Goal: Task Accomplishment & Management: Manage account settings

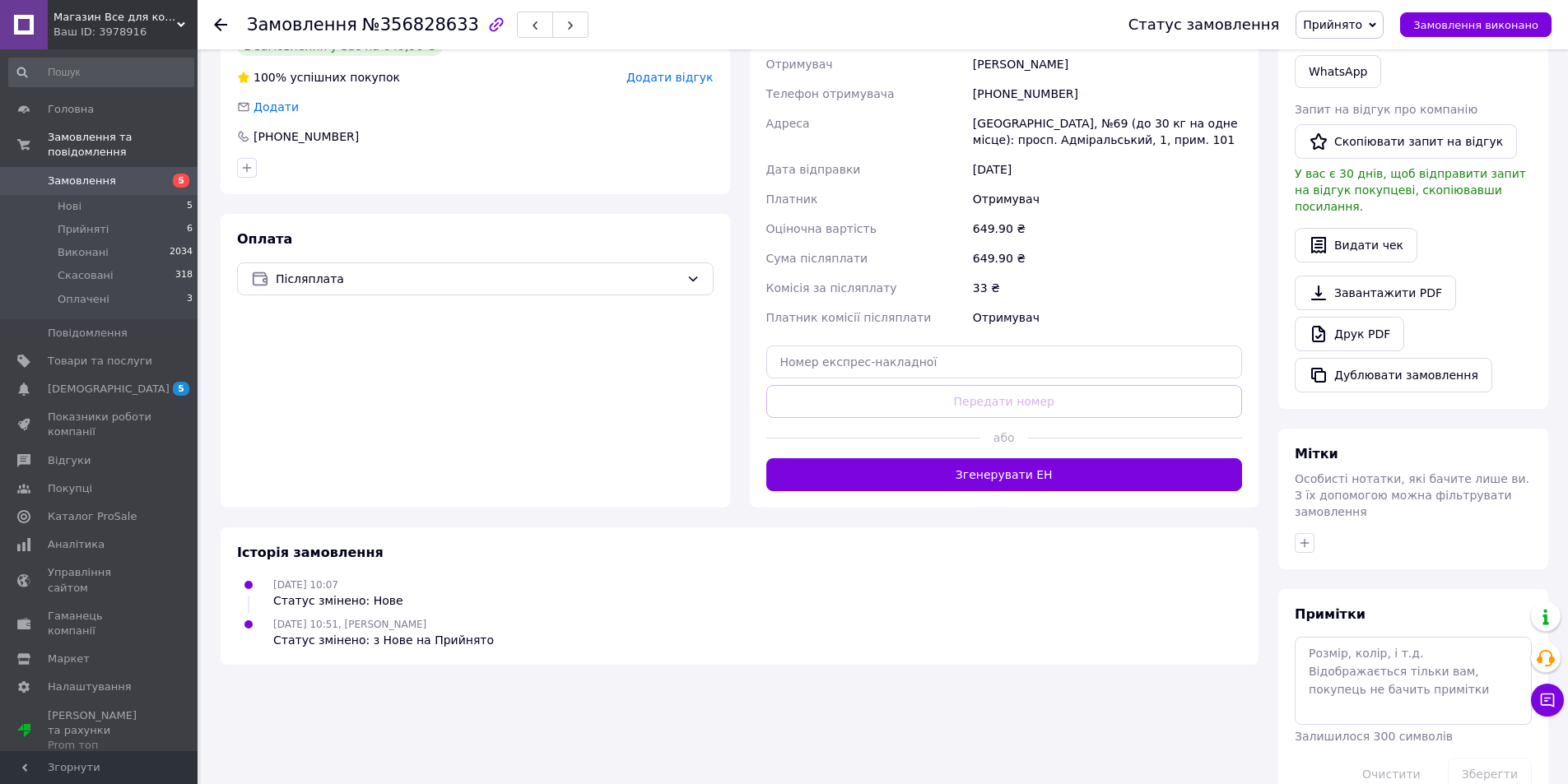
scroll to position [397, 0]
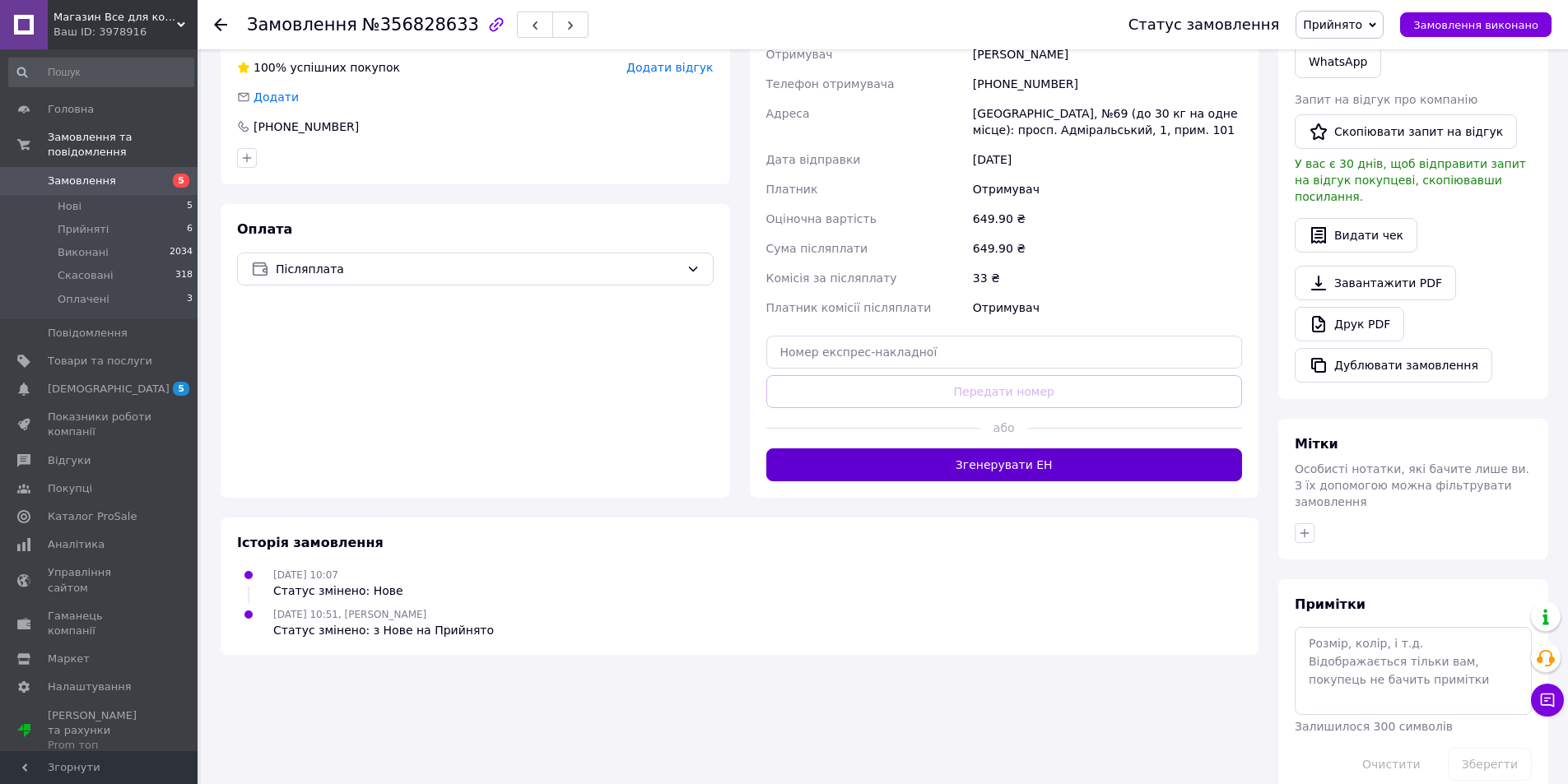
click at [974, 448] on button "Згенерувати ЕН" at bounding box center [1005, 464] width 477 height 33
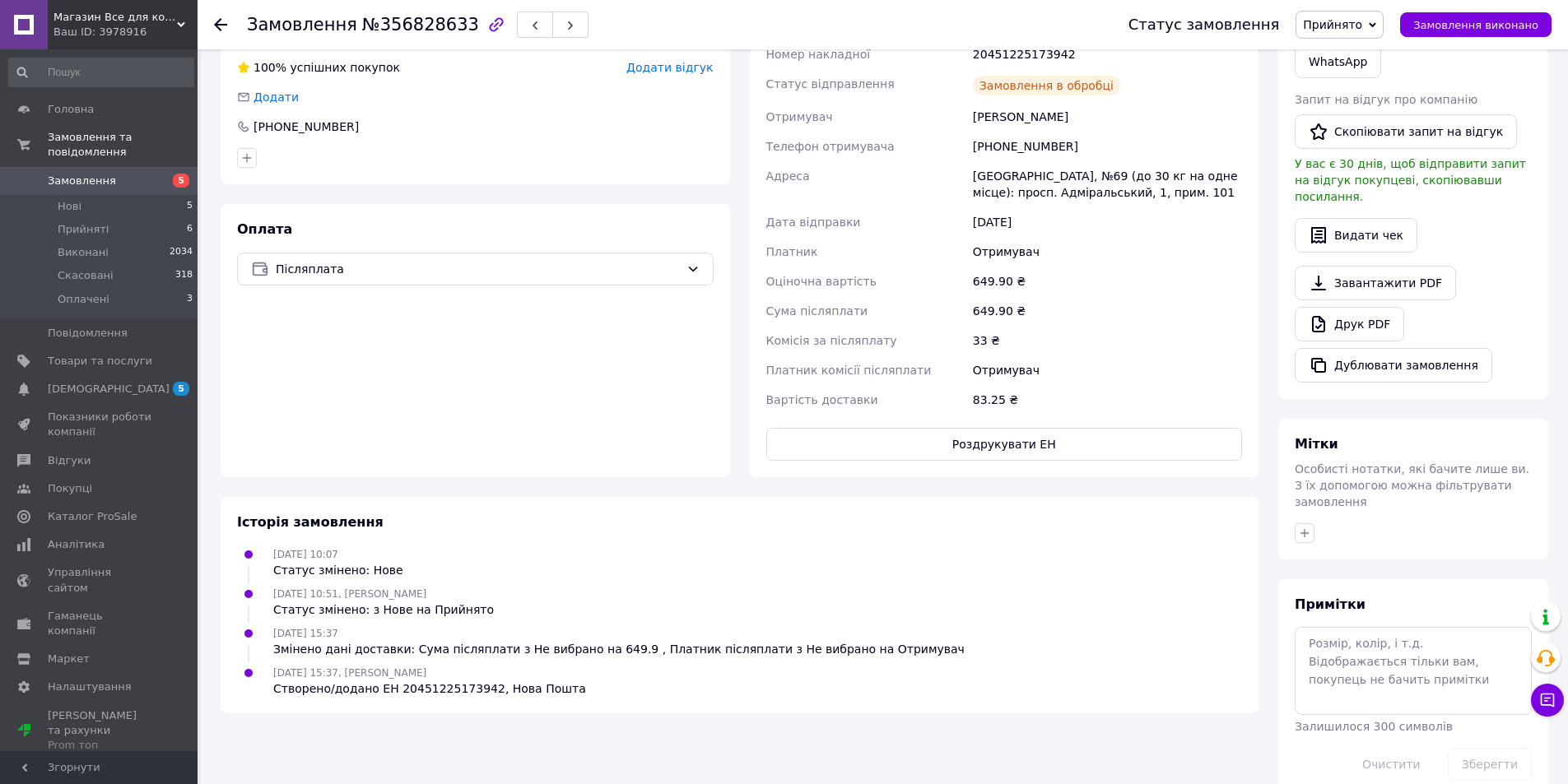
scroll to position [0, 0]
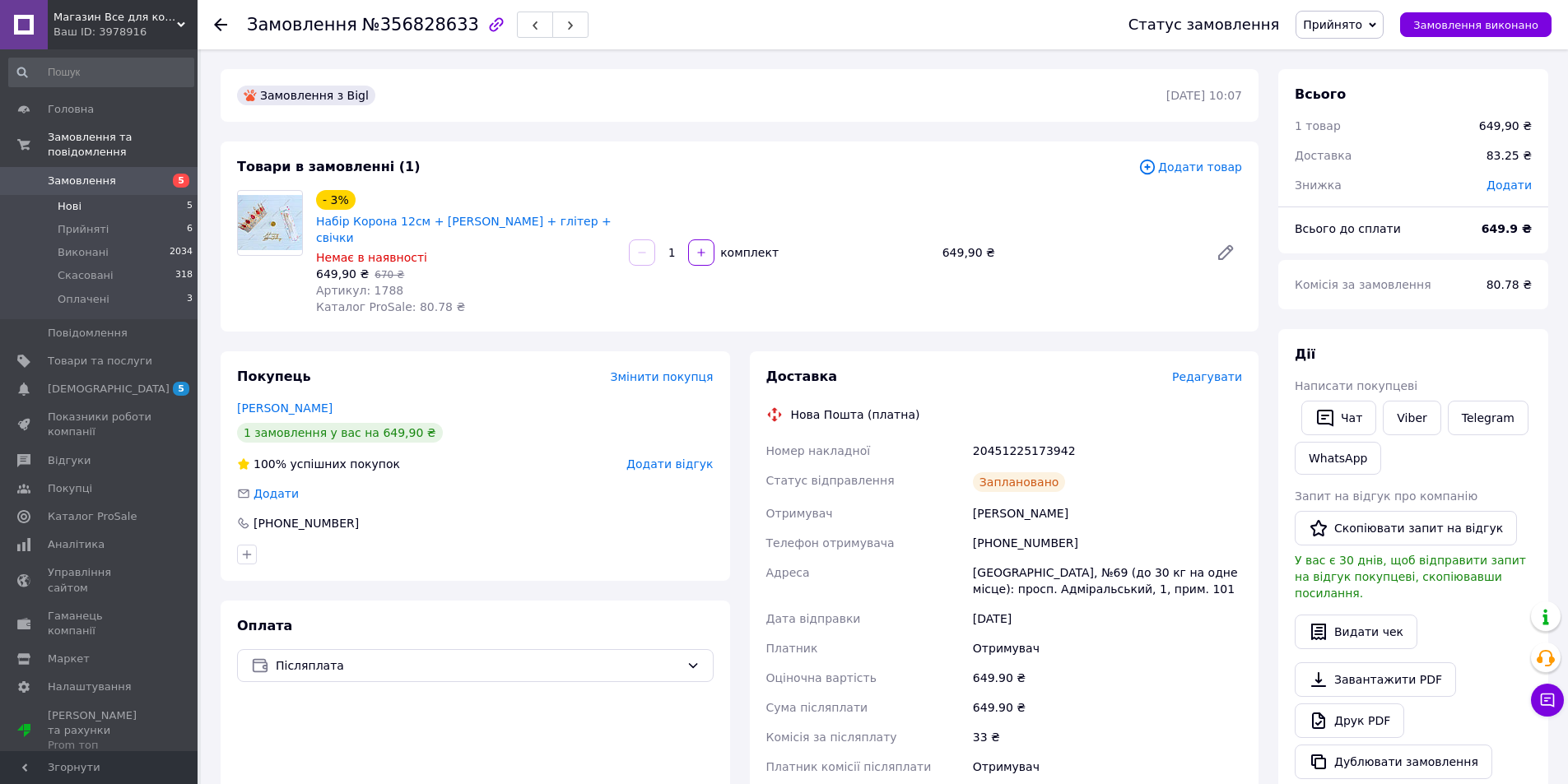
click at [74, 199] on span "Нові" at bounding box center [69, 206] width 24 height 15
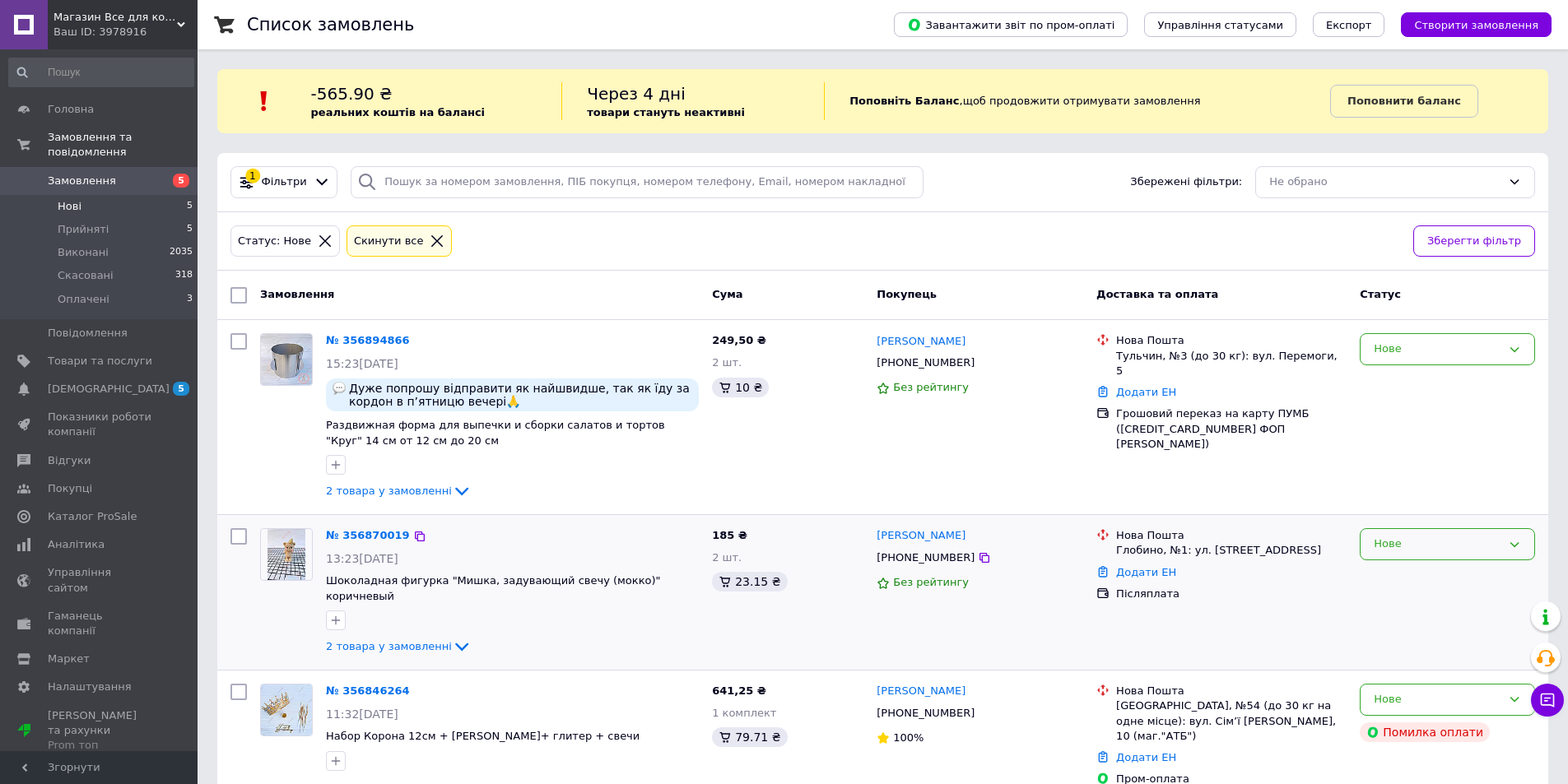
click at [1431, 549] on div "Нове" at bounding box center [1438, 545] width 128 height 18
click at [1416, 637] on li "Скасовано" at bounding box center [1447, 639] width 174 height 30
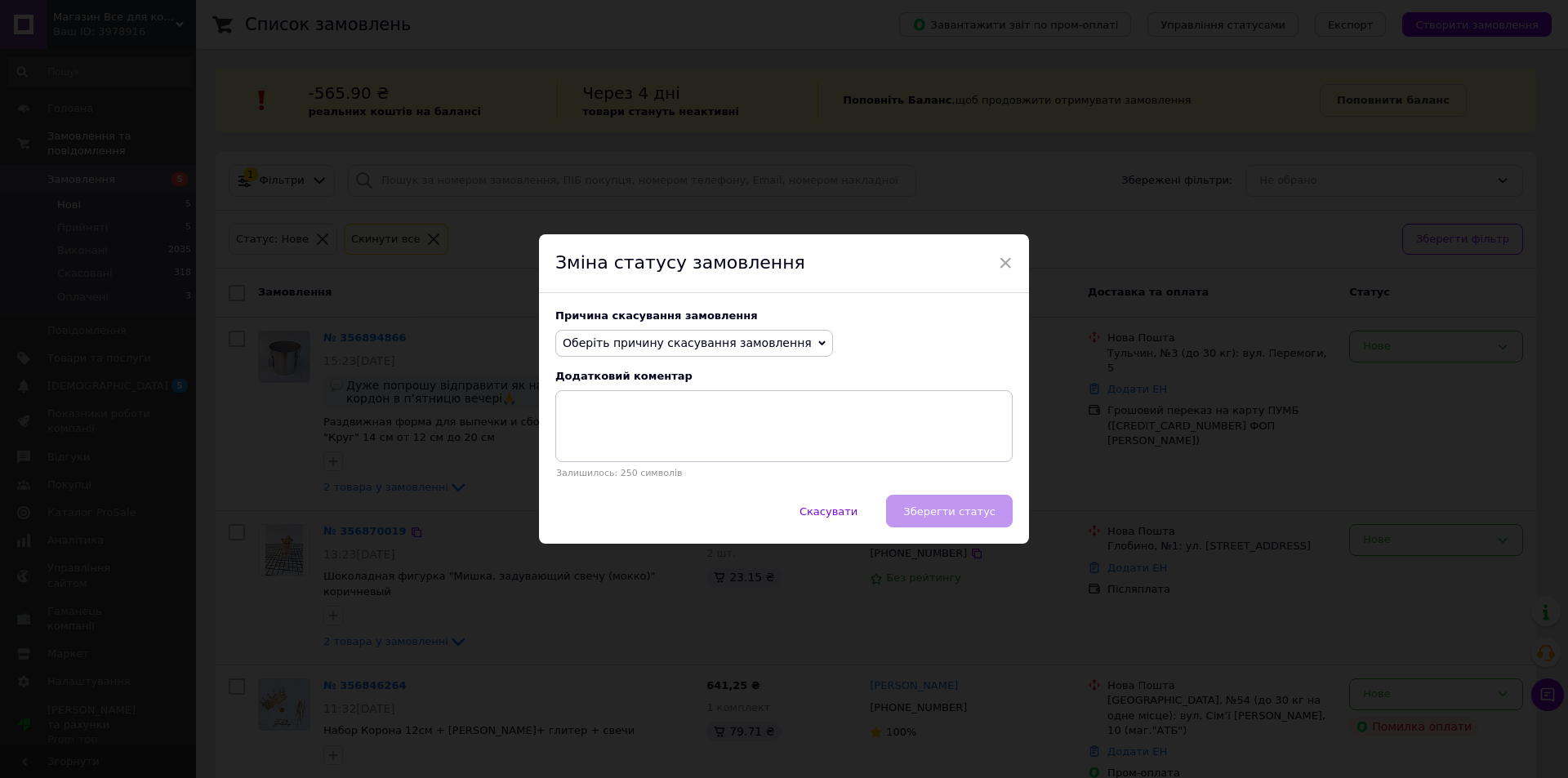
click at [613, 350] on span "Оберіть причину скасування замовлення" at bounding box center [687, 343] width 249 height 13
click at [613, 396] on li "Немає різновиду товару" at bounding box center [694, 397] width 276 height 23
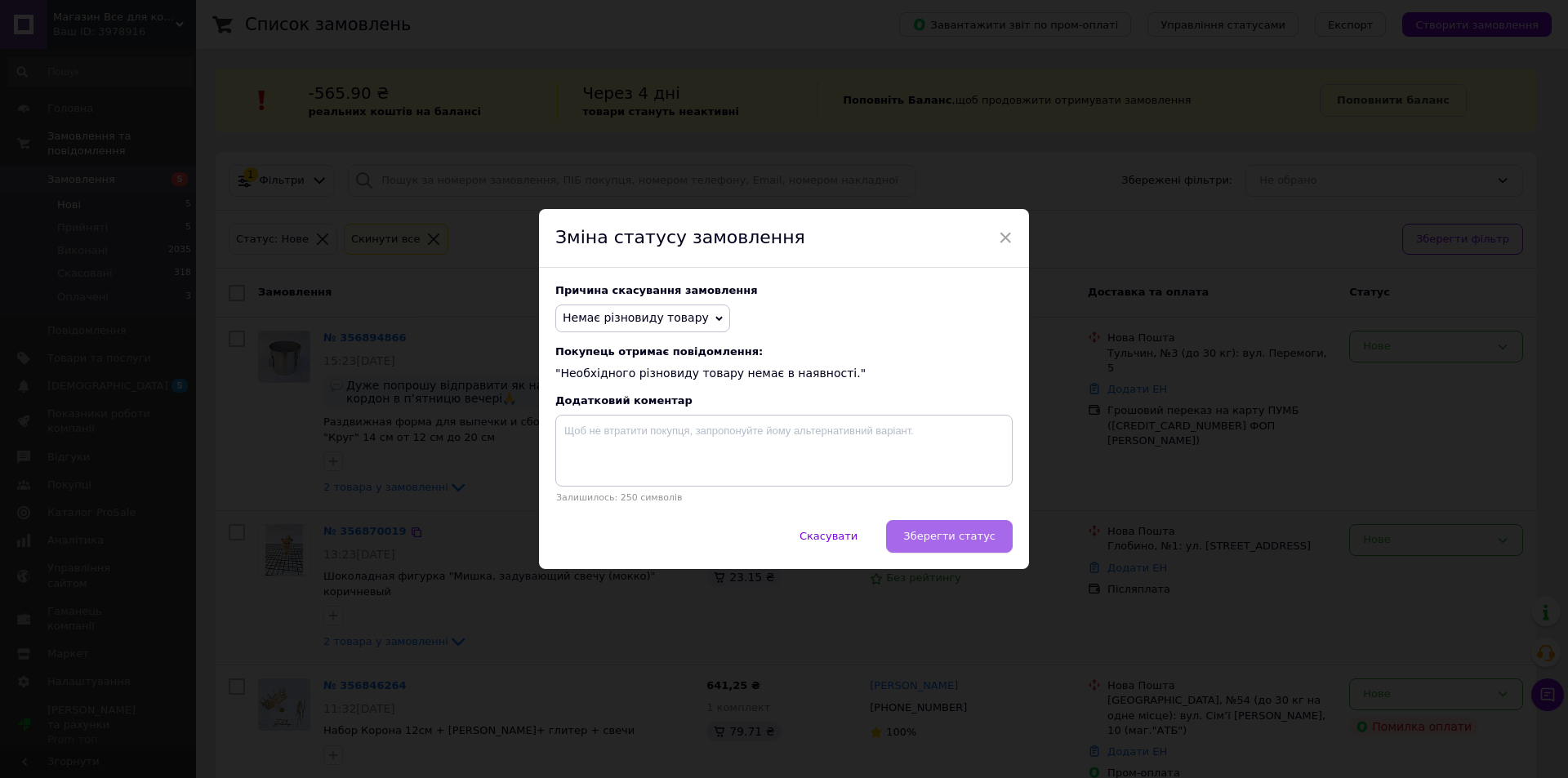
click at [948, 536] on span "Зберегти статус" at bounding box center [949, 536] width 92 height 12
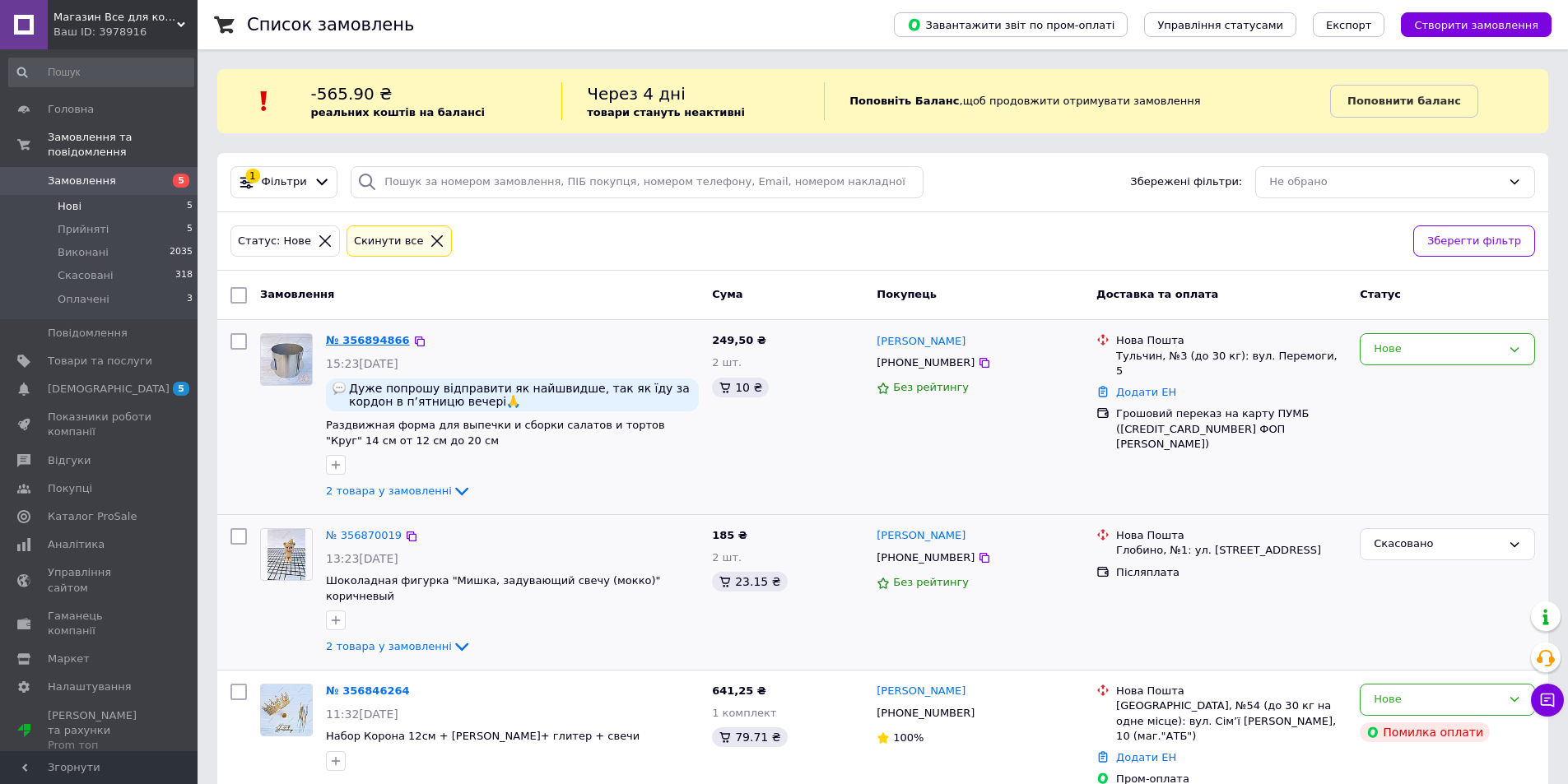
click at [347, 334] on link "№ 356894866" at bounding box center [368, 340] width 84 height 12
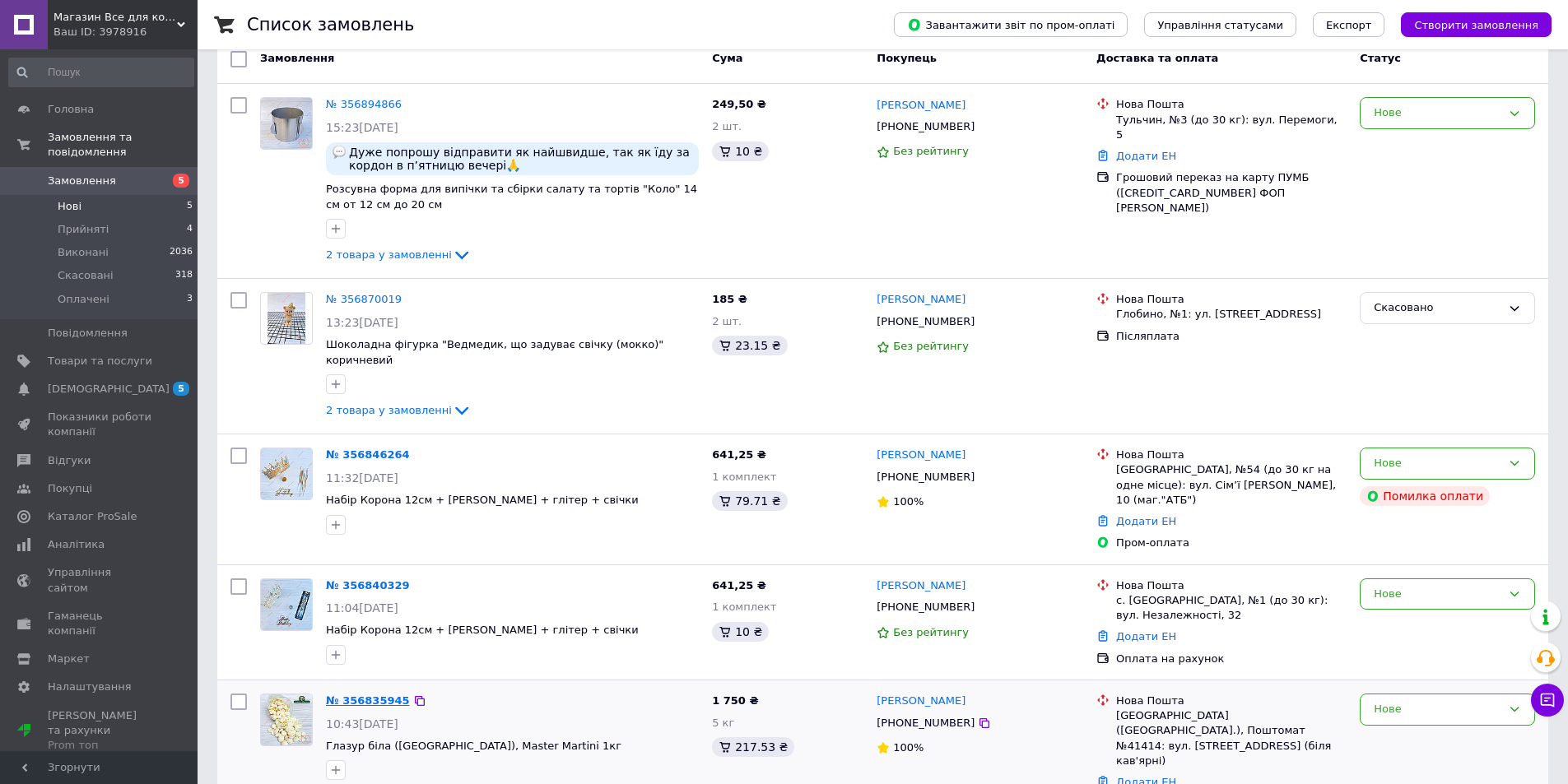
click at [378, 695] on link "№ 356835945" at bounding box center [368, 701] width 84 height 12
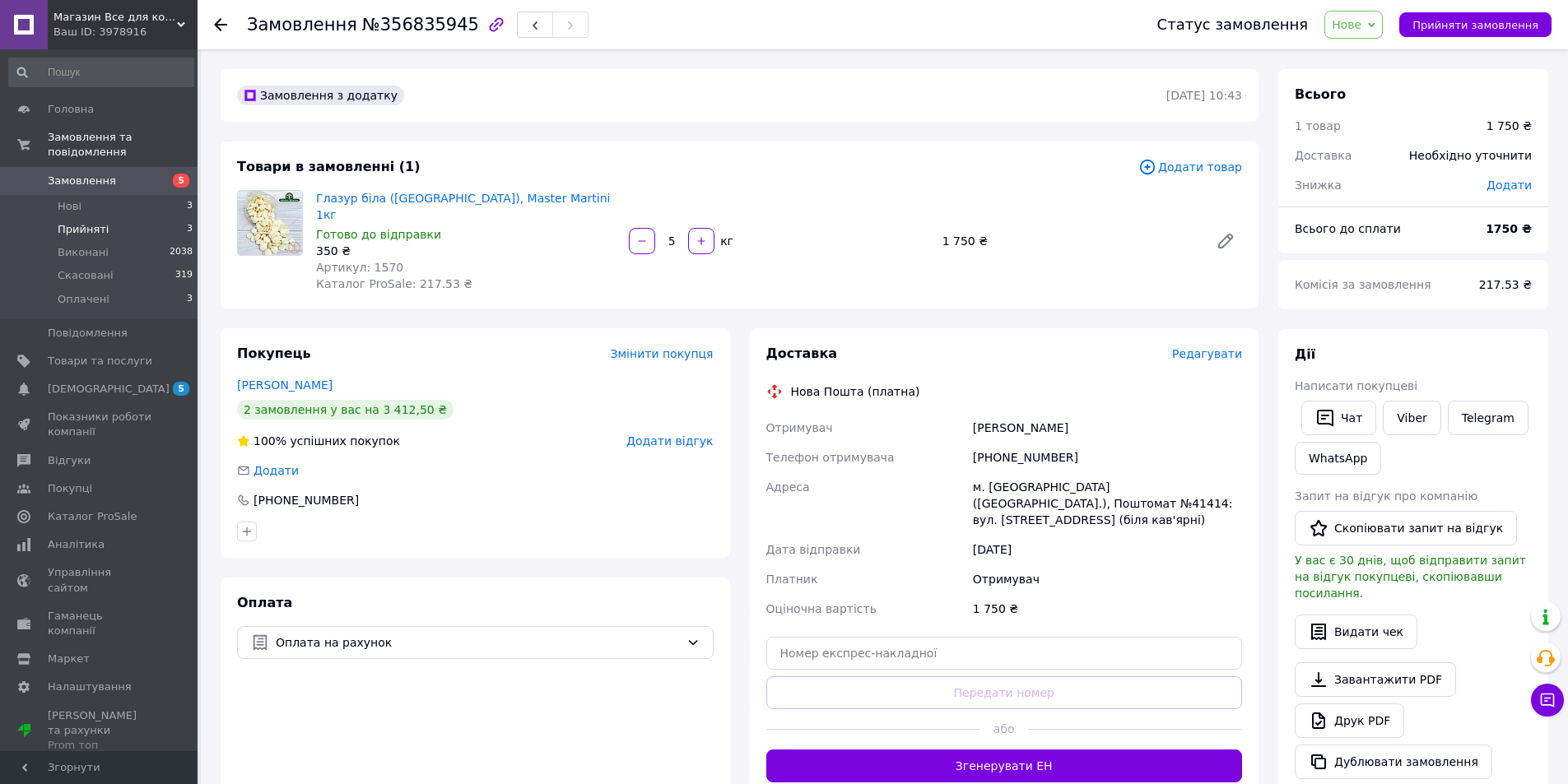
click at [113, 218] on li "Прийняті 3" at bounding box center [101, 229] width 202 height 23
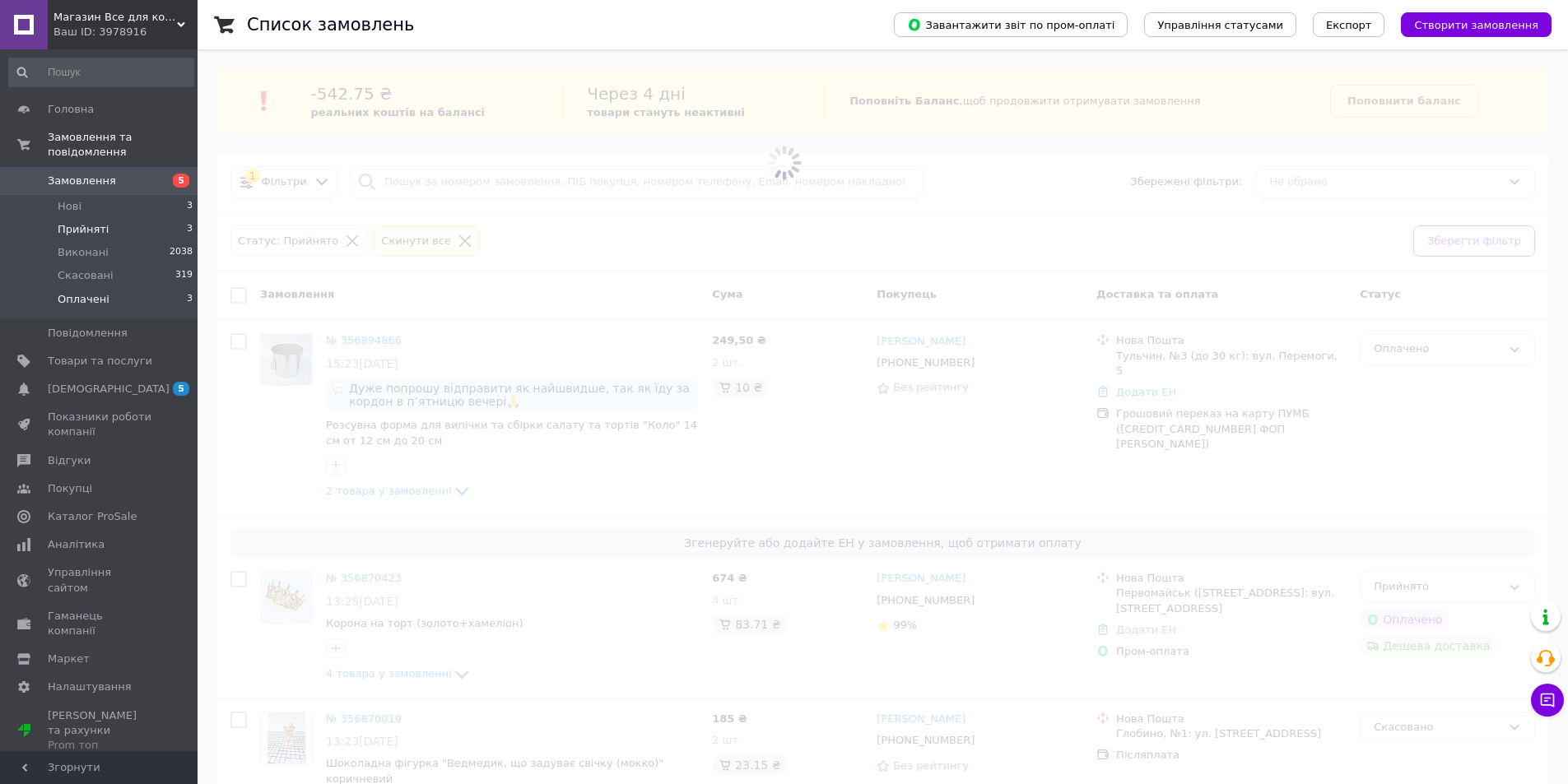
click at [121, 290] on li "Оплачені 3" at bounding box center [101, 303] width 202 height 31
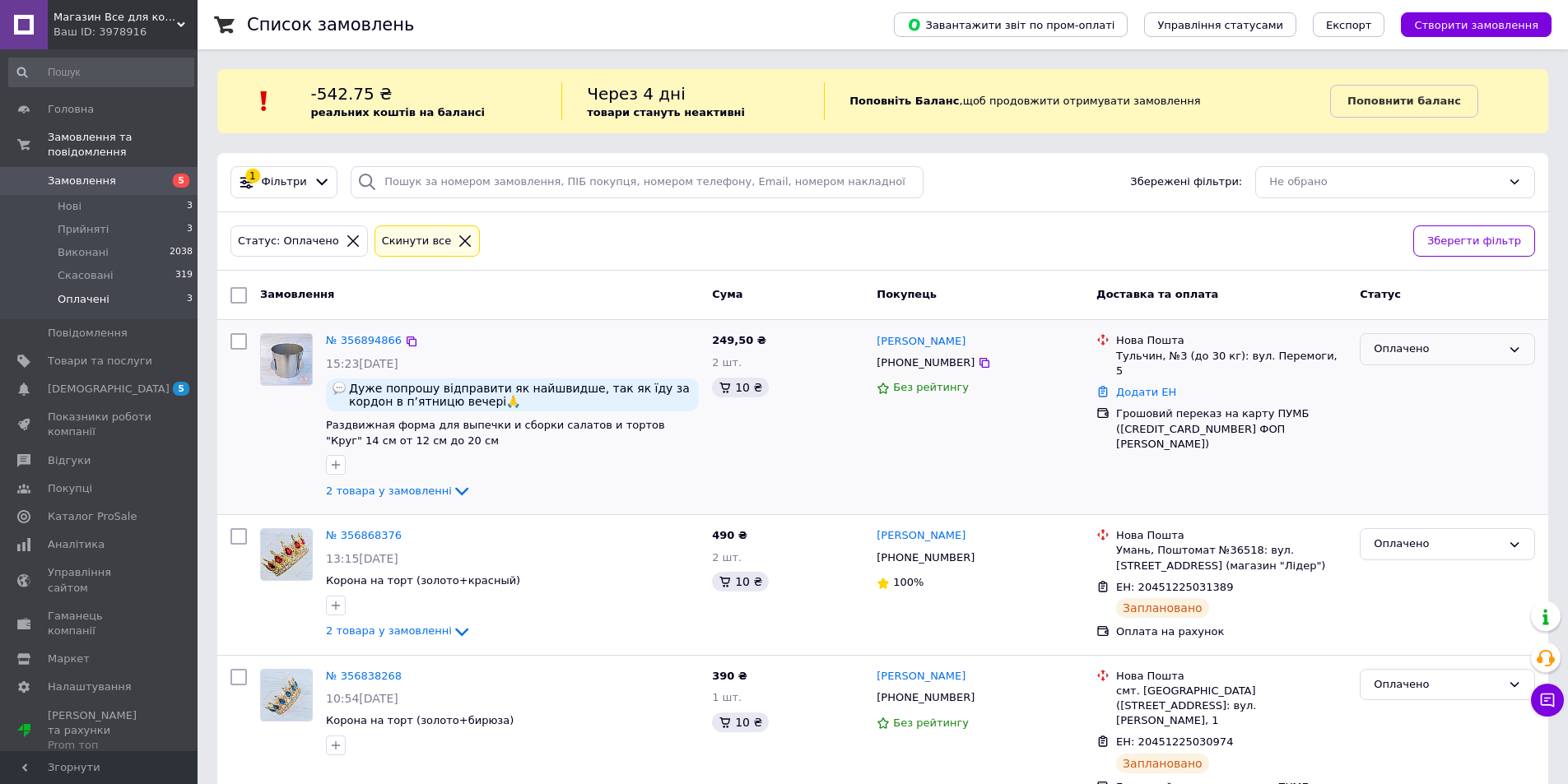
scroll to position [43, 0]
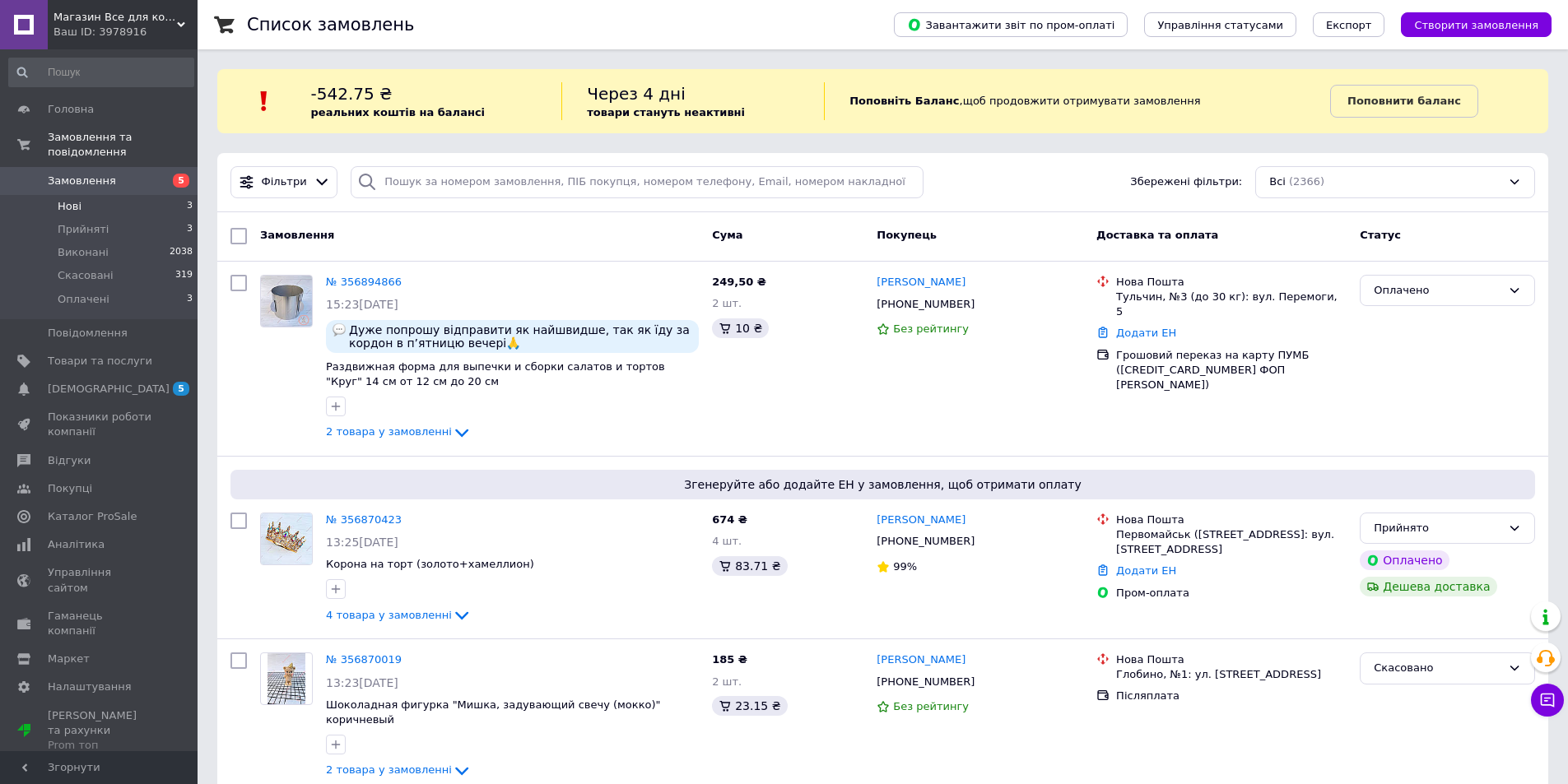
click at [144, 198] on li "Нові 3" at bounding box center [101, 206] width 202 height 23
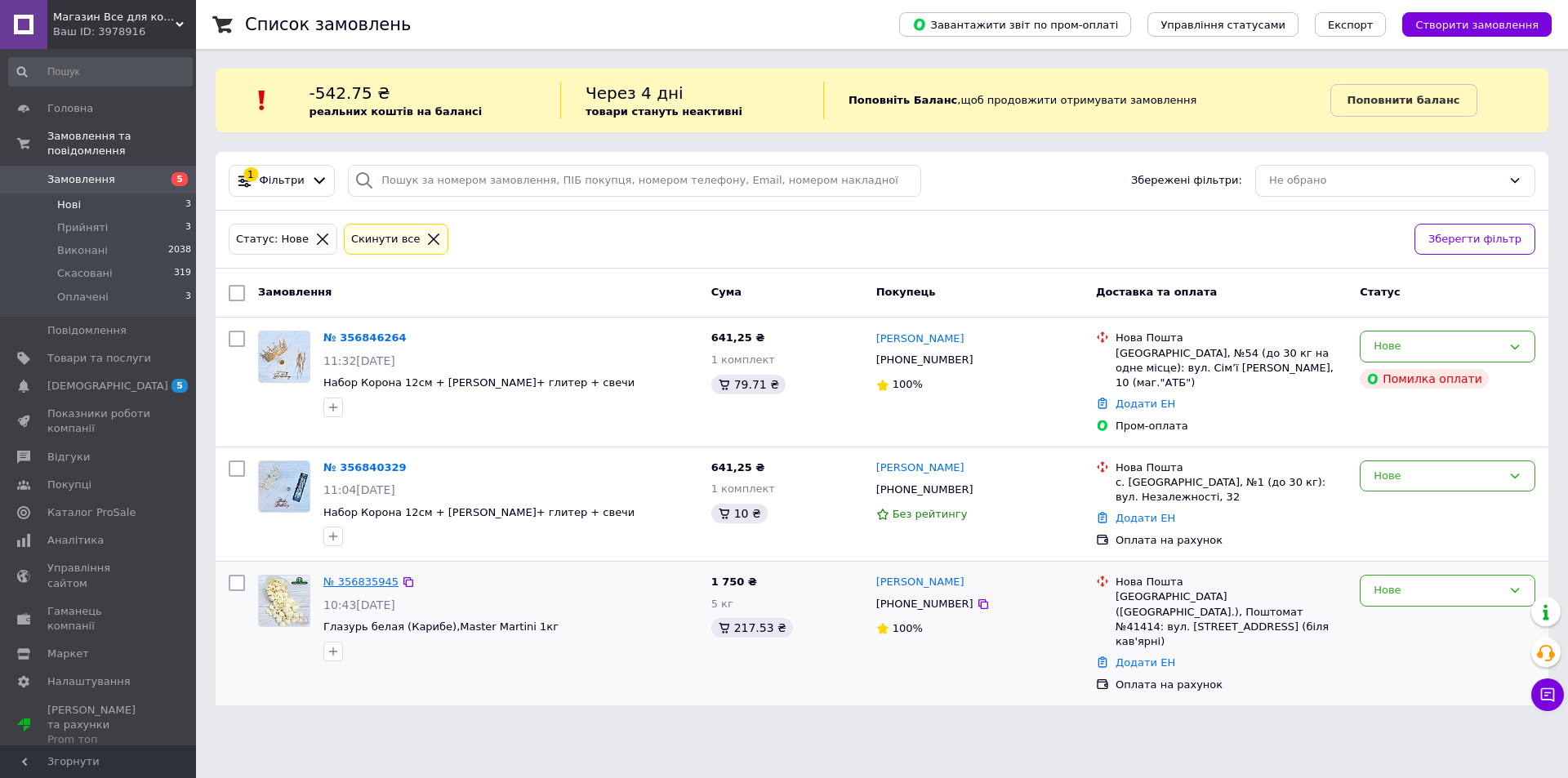
click at [352, 576] on link "№ 356835945" at bounding box center [361, 582] width 75 height 12
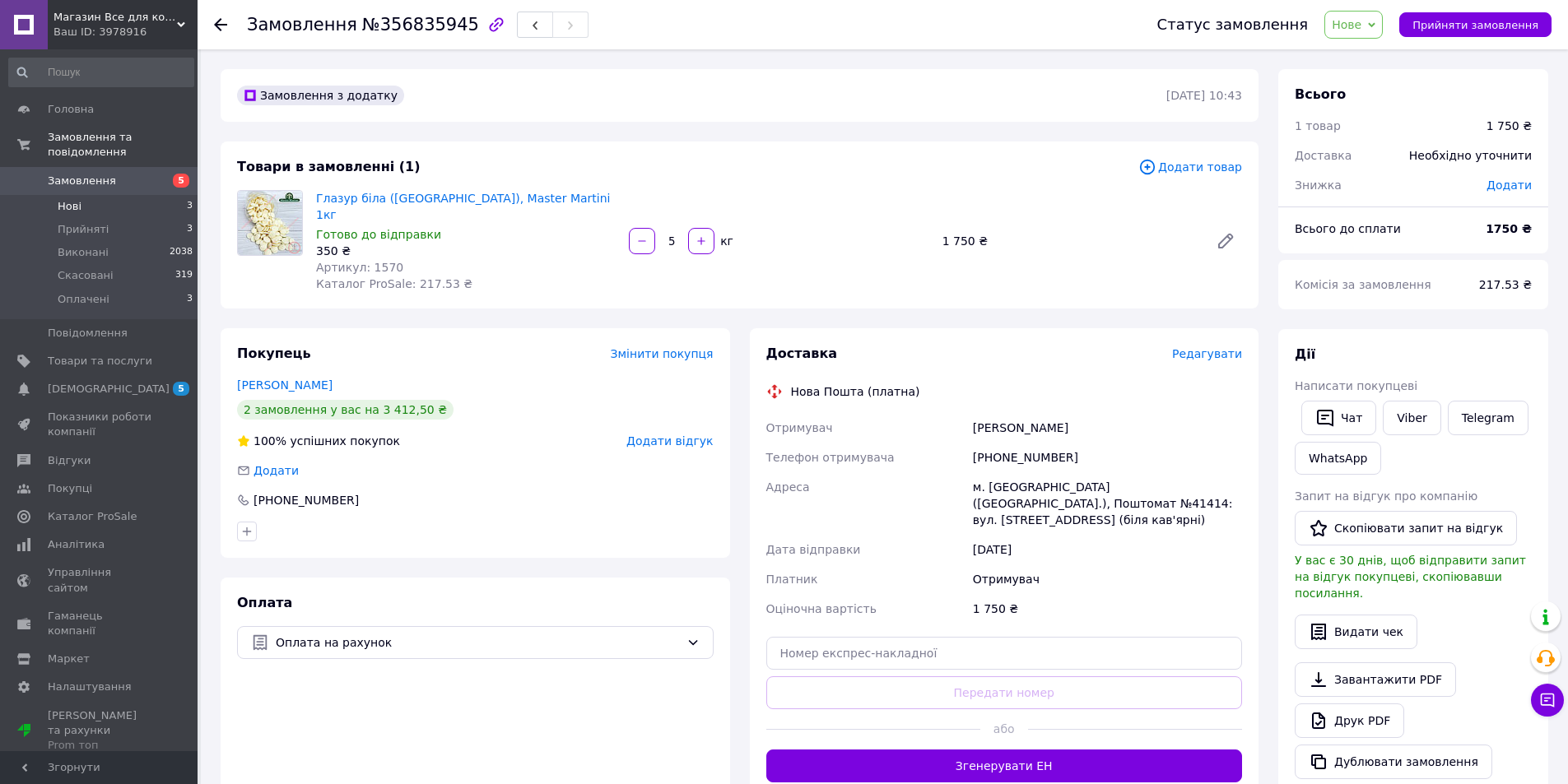
click at [98, 195] on li "Нові 3" at bounding box center [101, 206] width 202 height 23
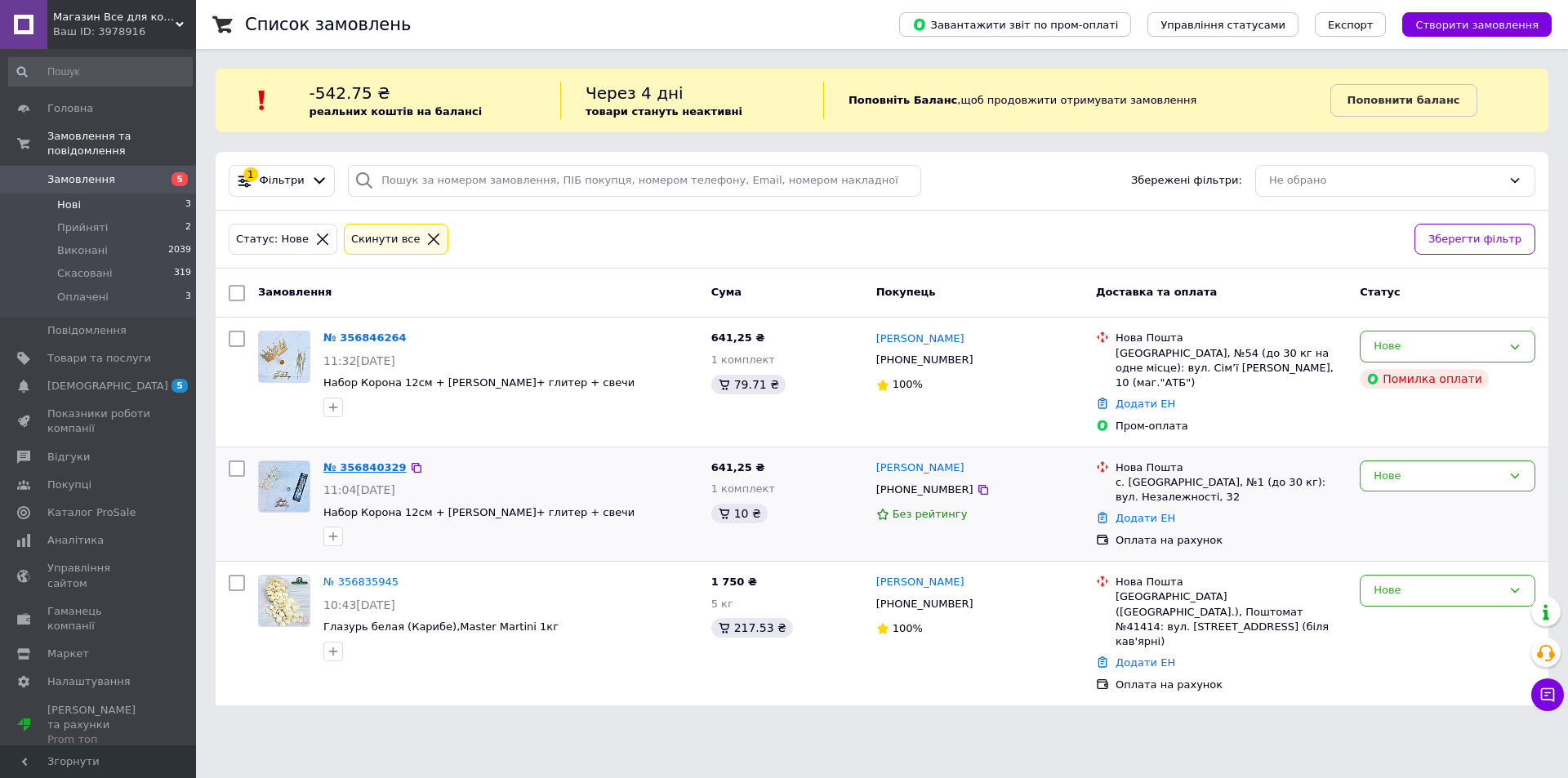
click at [379, 462] on link "№ 356840329" at bounding box center [365, 468] width 84 height 12
click at [345, 341] on link "№ 356846264" at bounding box center [365, 338] width 84 height 12
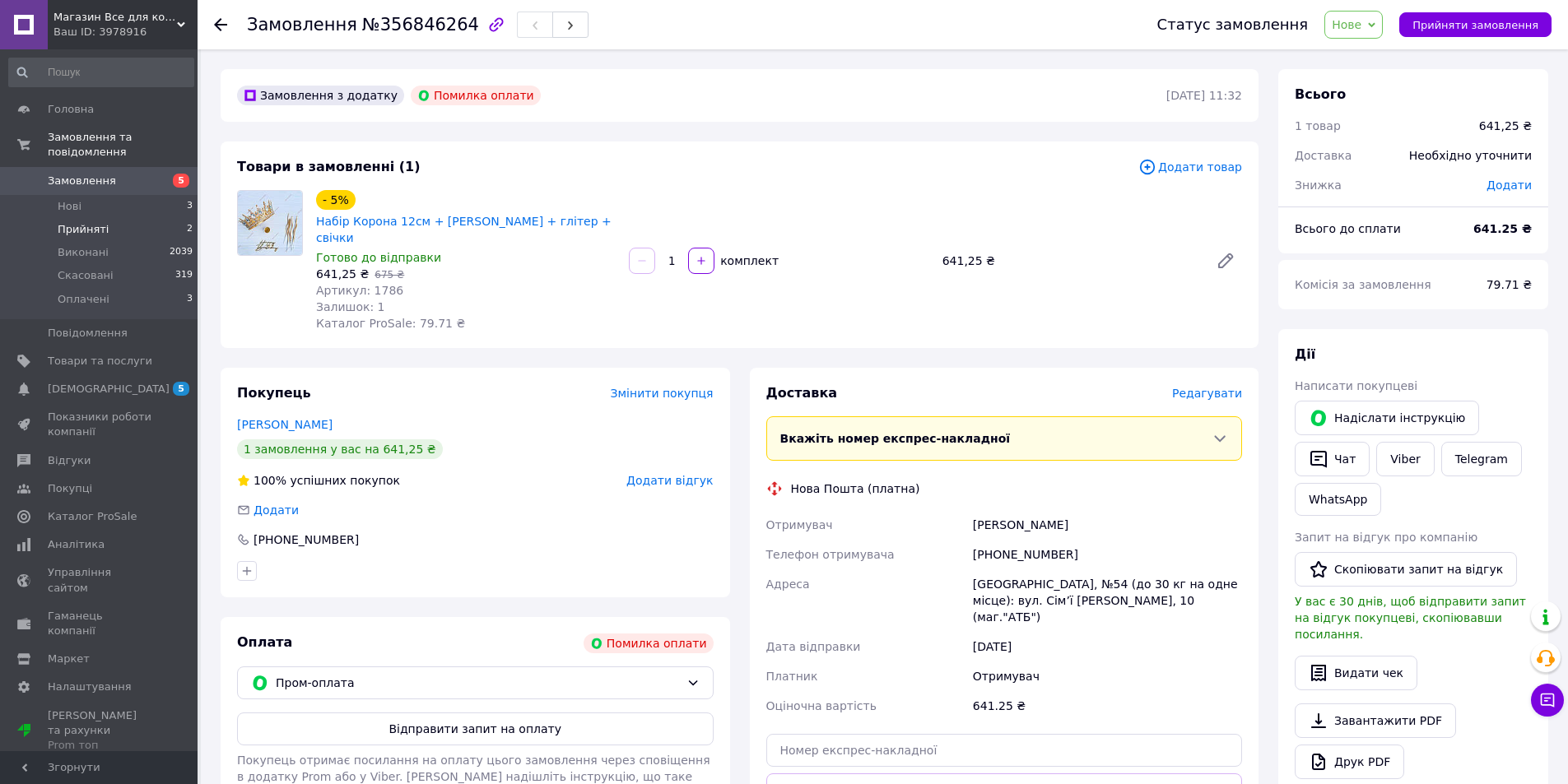
click at [122, 218] on li "Прийняті 2" at bounding box center [101, 229] width 202 height 23
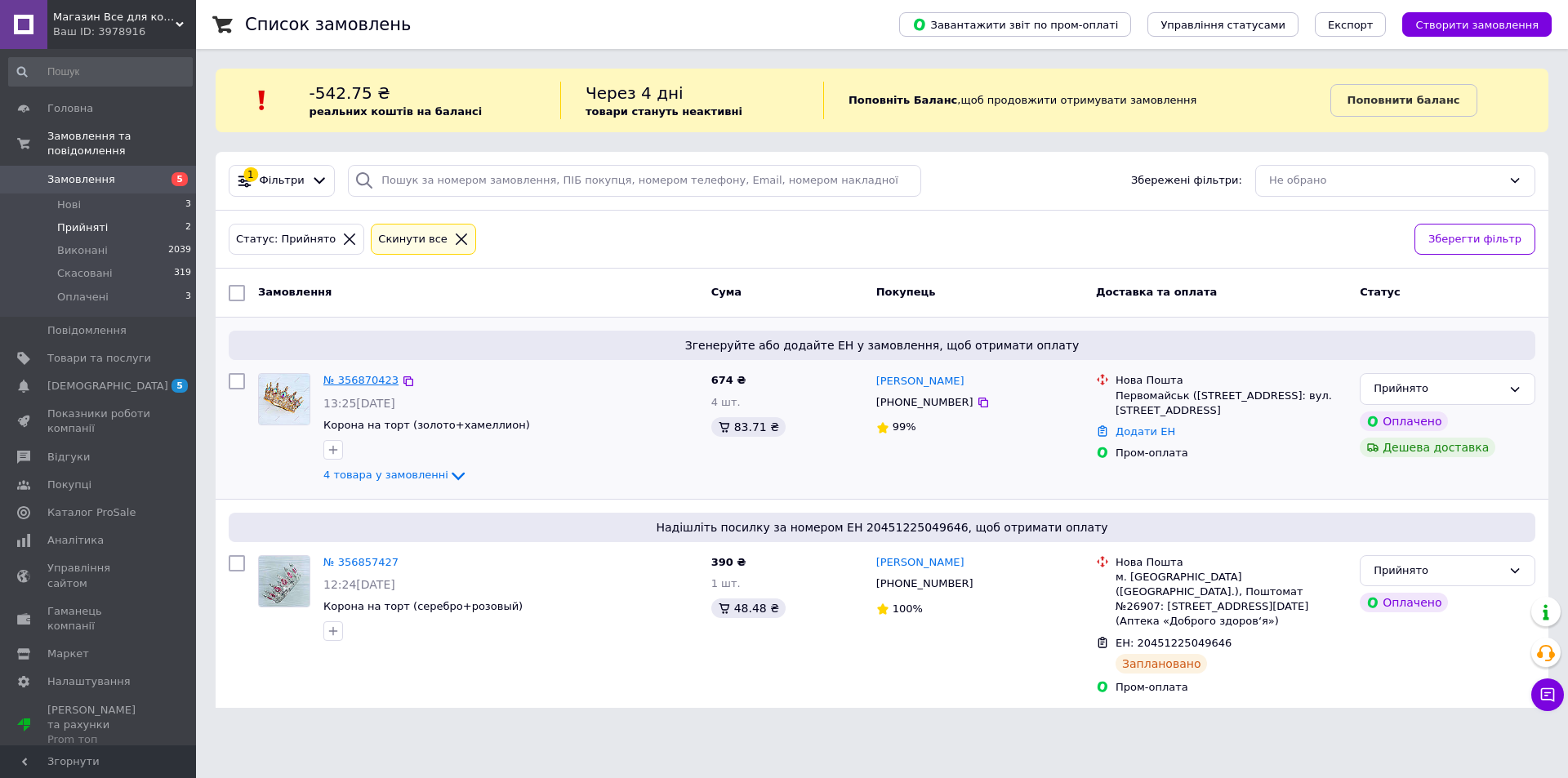
click at [346, 377] on link "№ 356870423" at bounding box center [361, 380] width 75 height 12
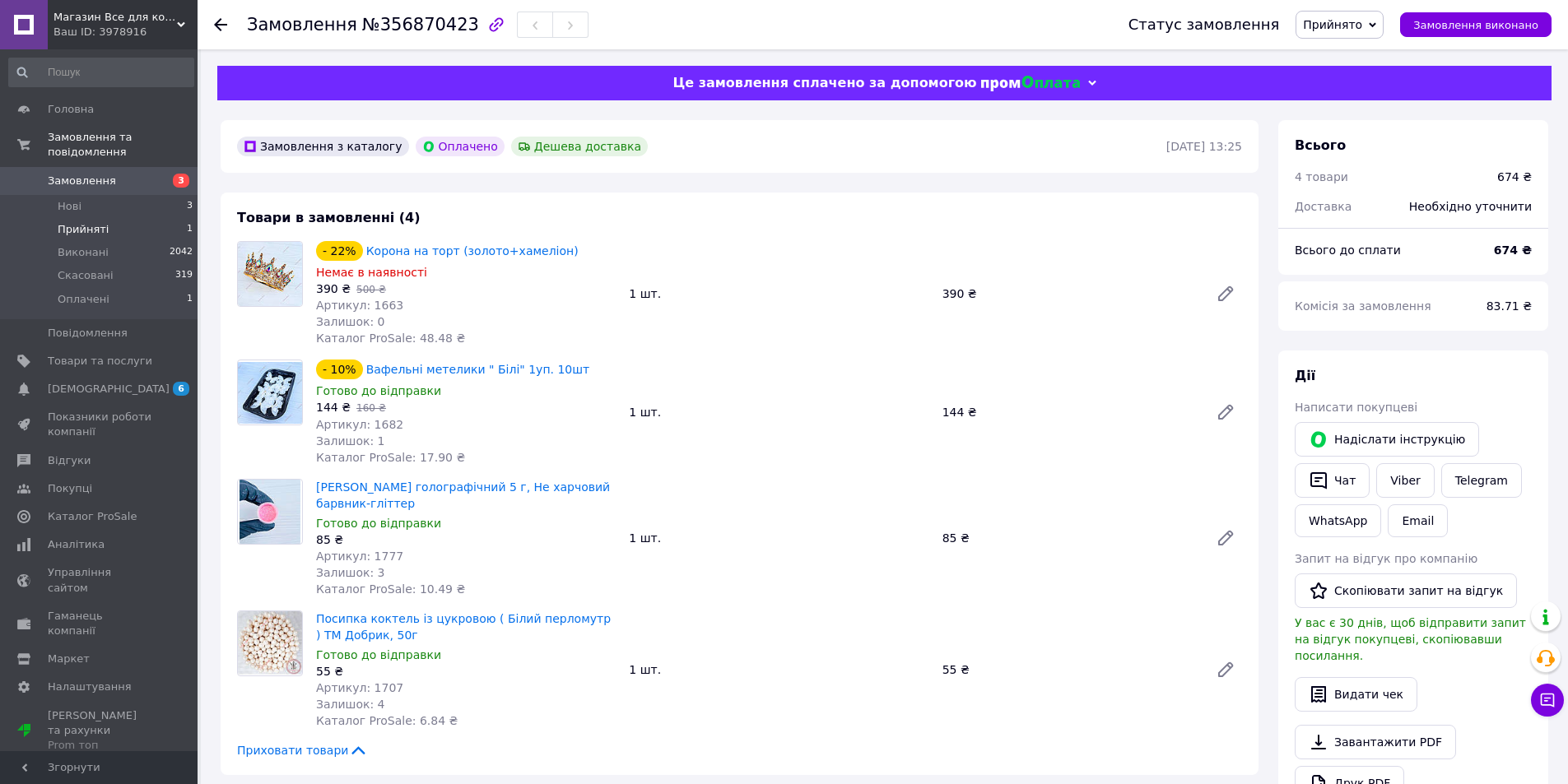
click at [121, 218] on li "Прийняті 1" at bounding box center [101, 229] width 202 height 23
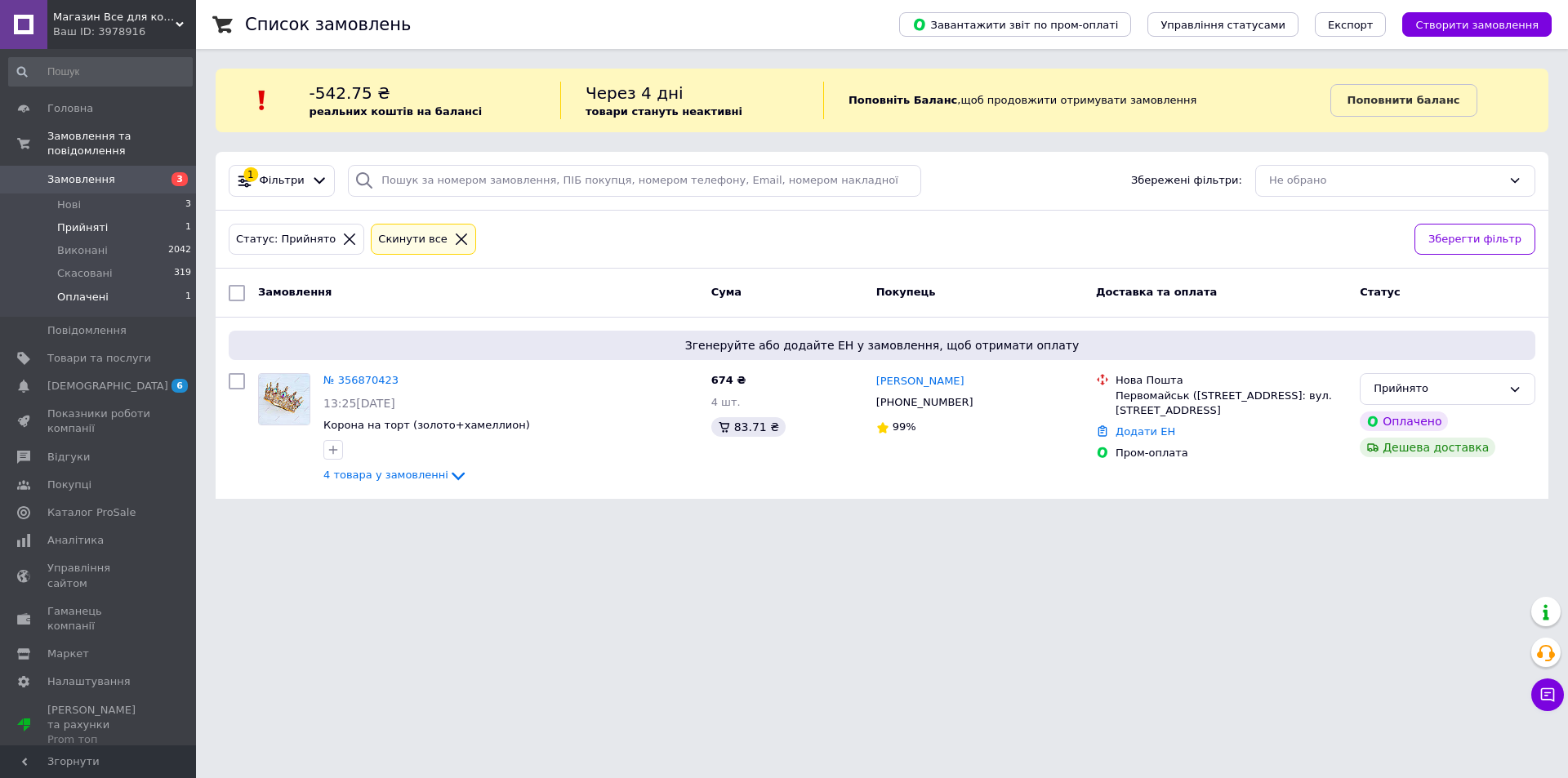
click at [140, 287] on li "Оплачені 1" at bounding box center [100, 301] width 201 height 31
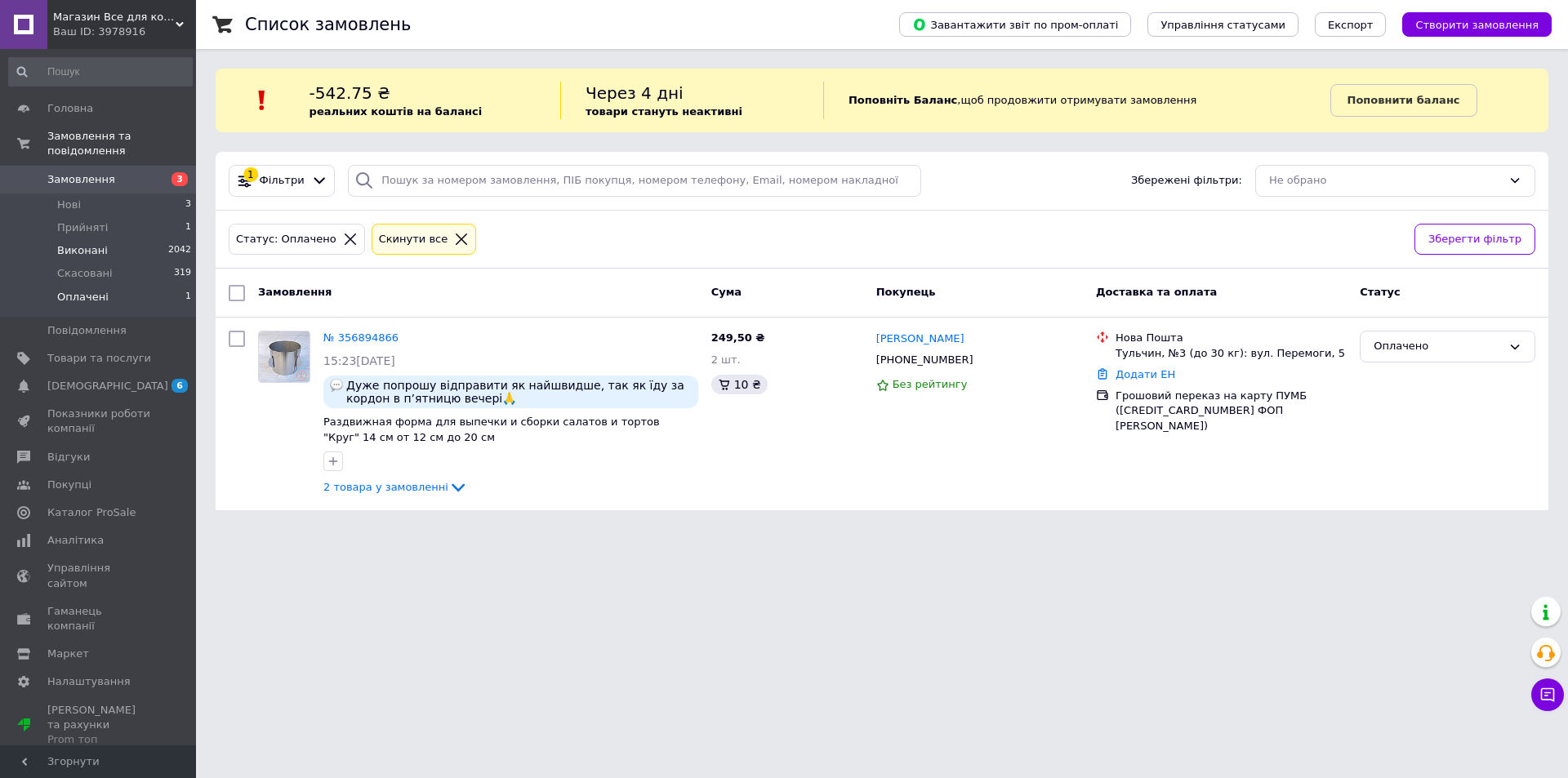
click at [111, 239] on li "Виконані 2042" at bounding box center [100, 251] width 201 height 23
click at [114, 216] on li "Прийняті 1" at bounding box center [100, 228] width 201 height 23
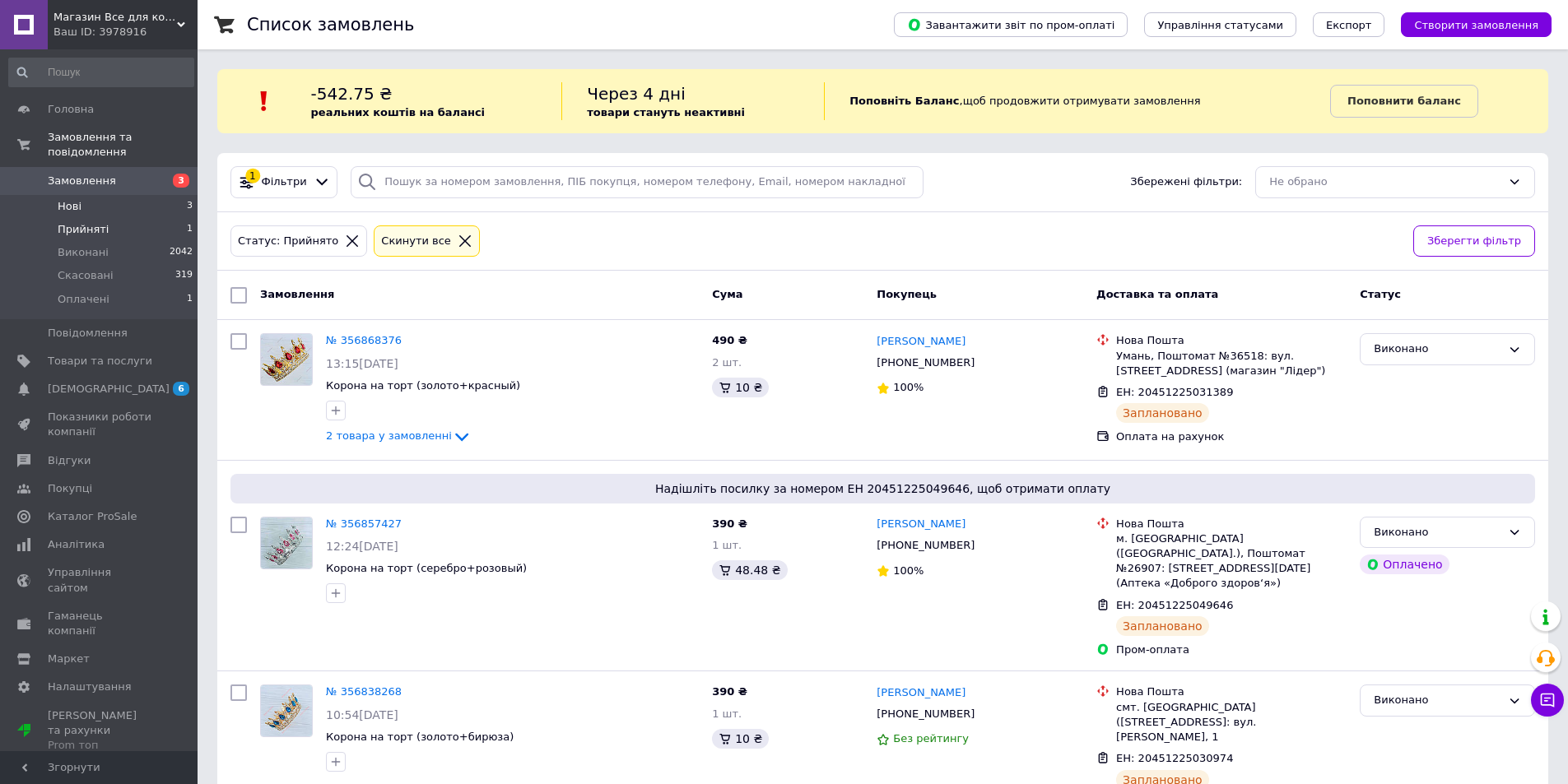
click at [110, 195] on li "Нові 3" at bounding box center [101, 206] width 202 height 23
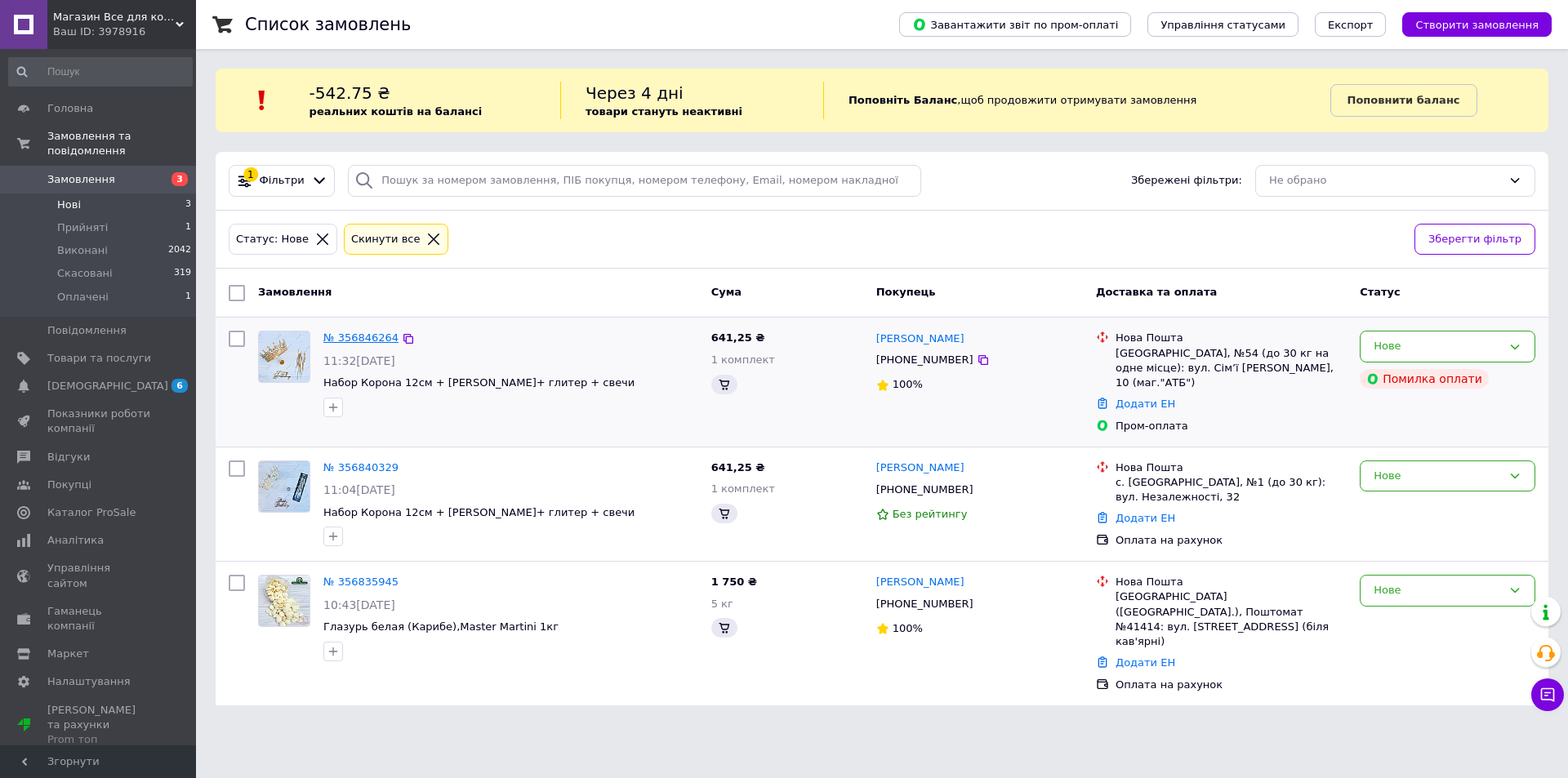
click at [354, 338] on link "№ 356846264" at bounding box center [361, 338] width 75 height 12
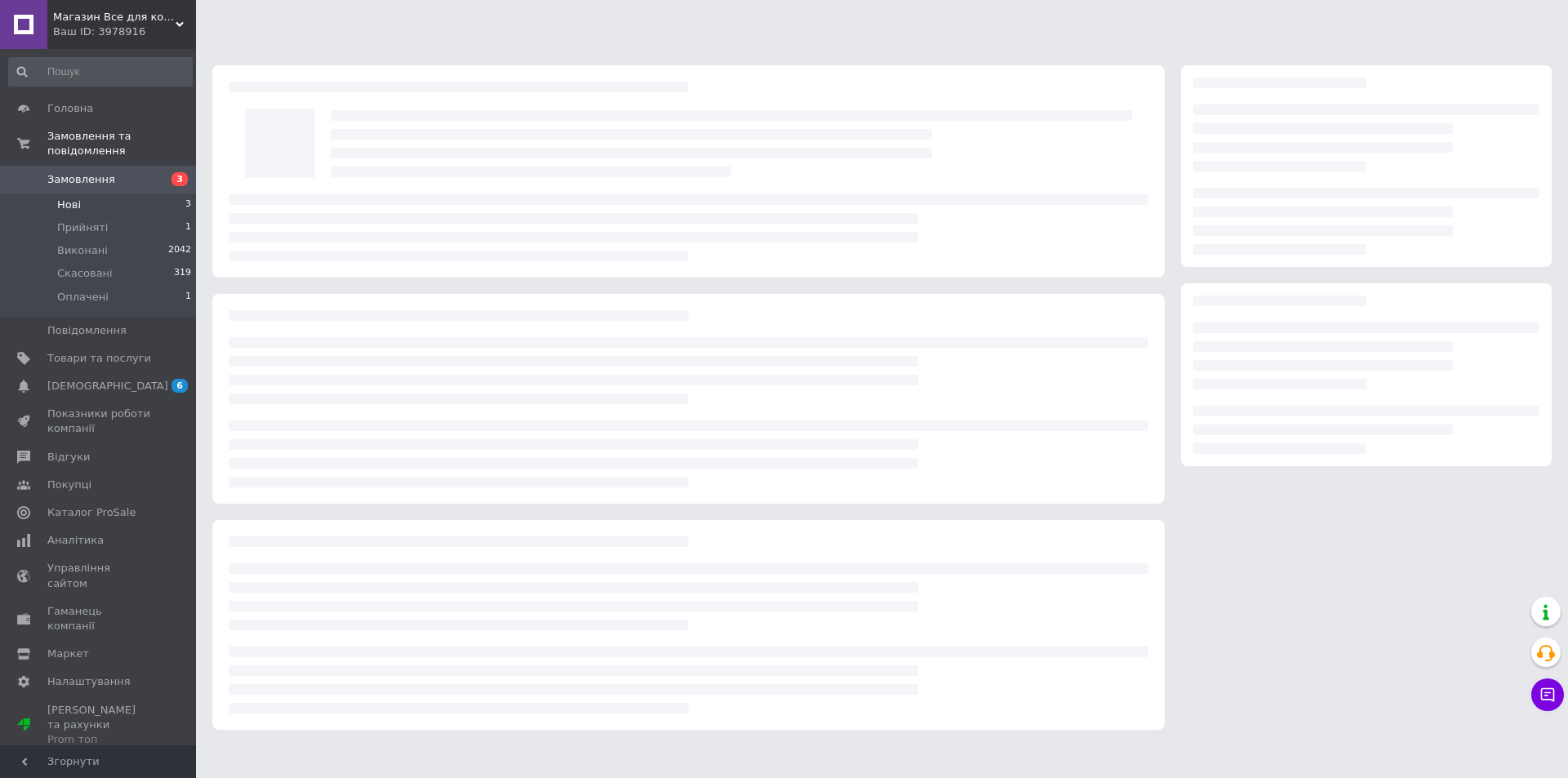
click at [93, 193] on li "Нові 3" at bounding box center [100, 205] width 201 height 23
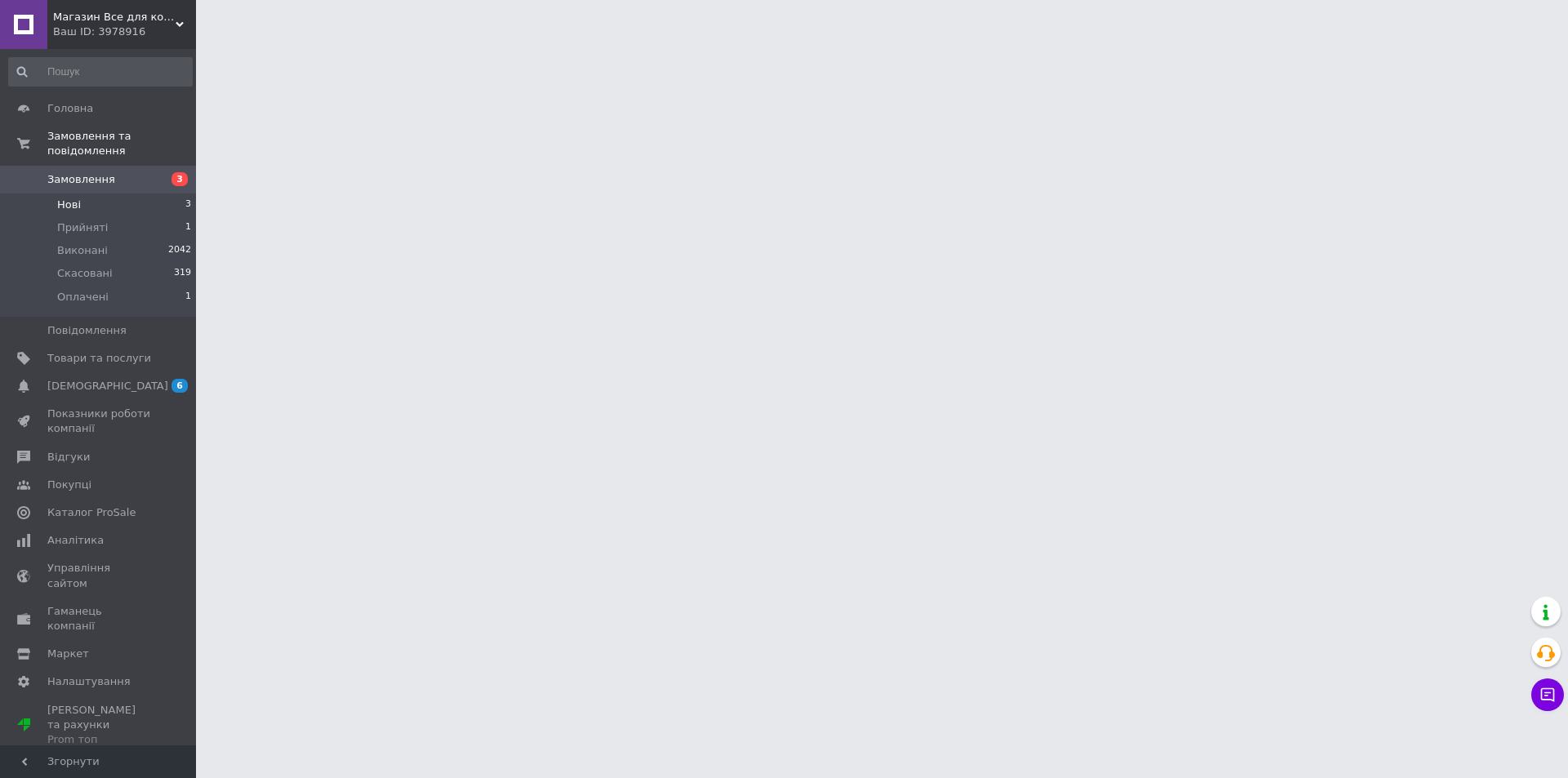
click at [82, 193] on li "Нові 3" at bounding box center [100, 205] width 201 height 23
click at [95, 221] on span "Прийняті" at bounding box center [83, 228] width 51 height 15
